Goal: Information Seeking & Learning: Learn about a topic

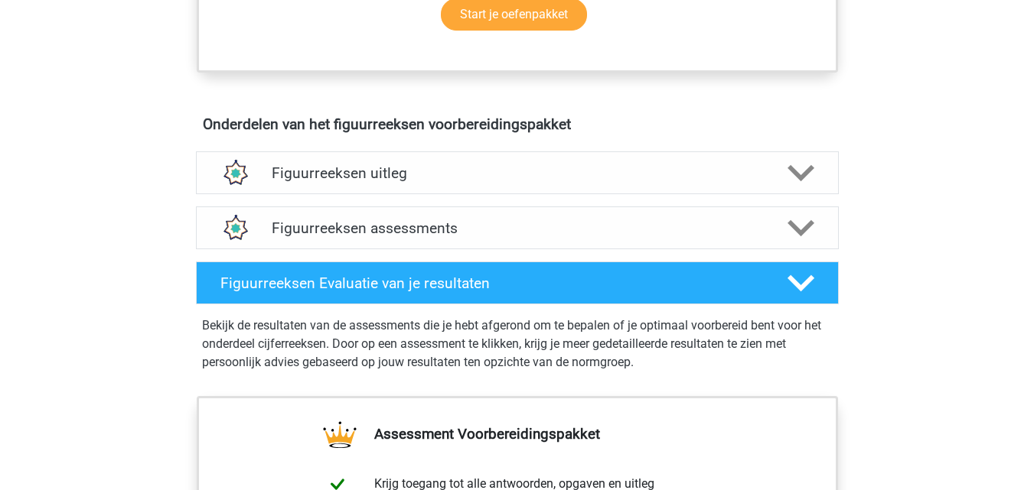
scroll to position [564, 0]
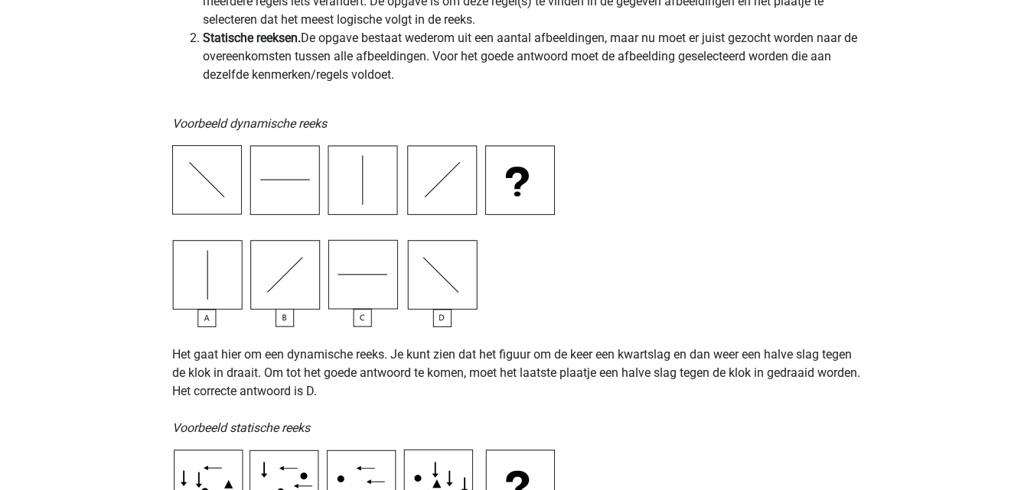
scroll to position [422, 0]
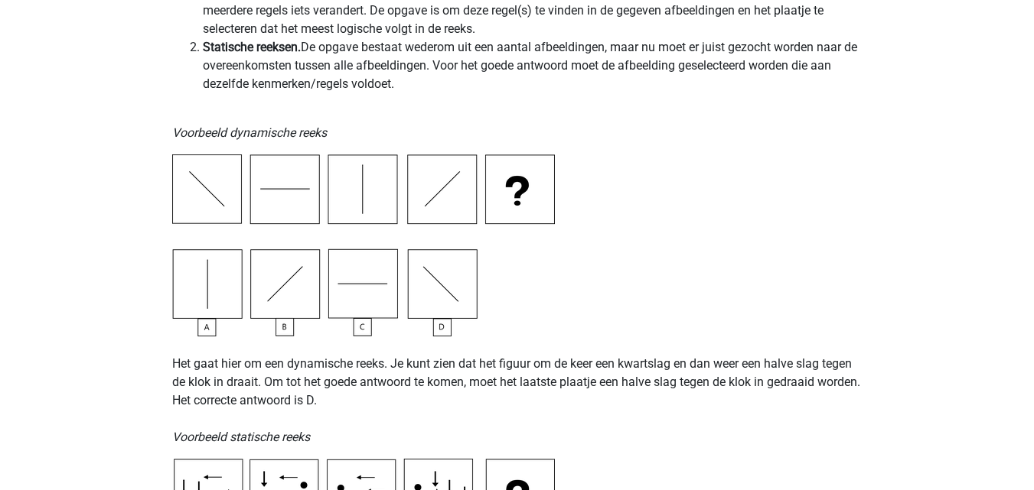
click at [437, 334] on img at bounding box center [363, 246] width 383 height 182
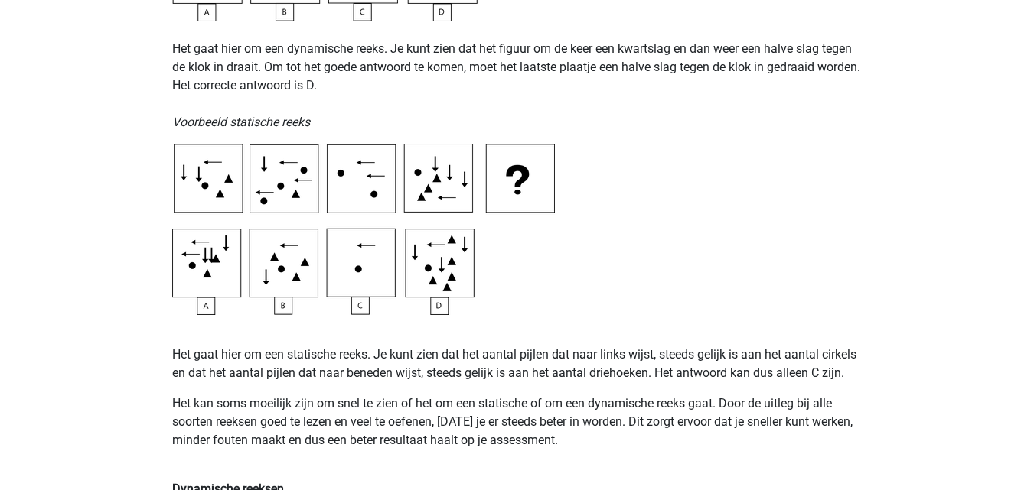
scroll to position [746, 0]
